Goal: Transaction & Acquisition: Purchase product/service

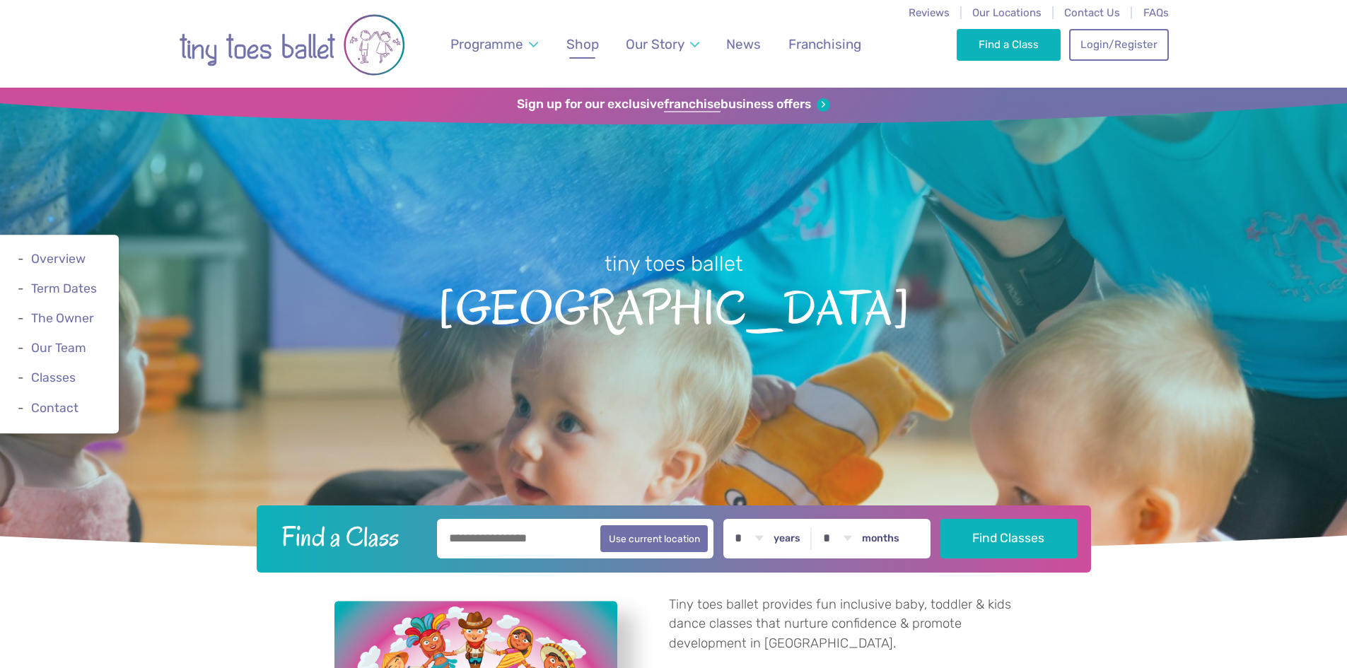
click at [590, 43] on span "Shop" at bounding box center [582, 44] width 33 height 16
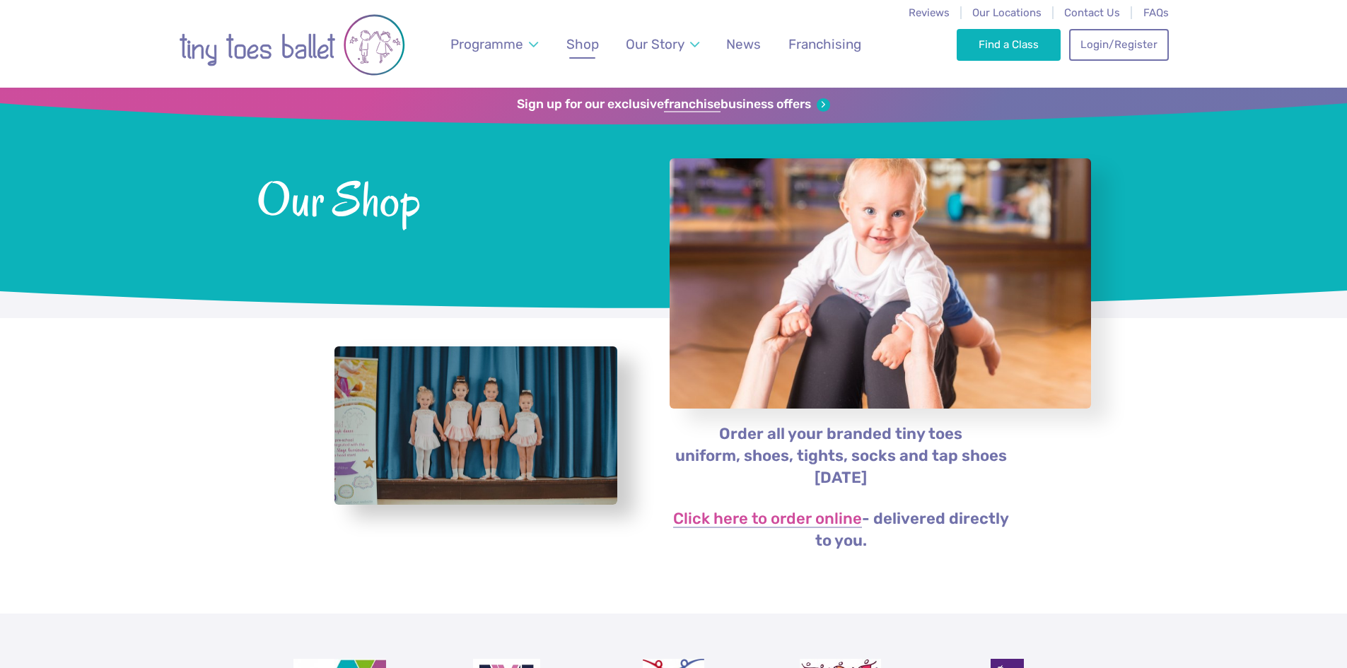
click at [724, 508] on div "Order all your branded tiny toes uniform, shoes, tights, socks and tap shoes [D…" at bounding box center [833, 466] width 361 height 250
click at [728, 520] on link "Click here to order online" at bounding box center [767, 519] width 189 height 17
